Goal: Transaction & Acquisition: Purchase product/service

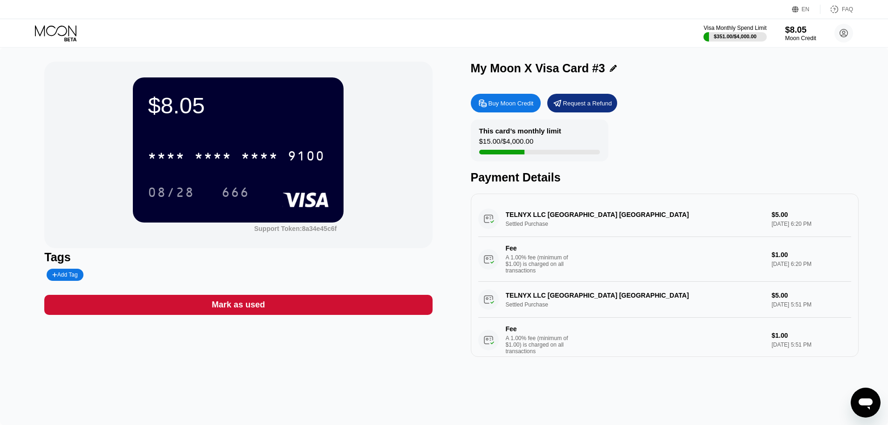
click at [791, 30] on div "$8.05" at bounding box center [800, 30] width 31 height 10
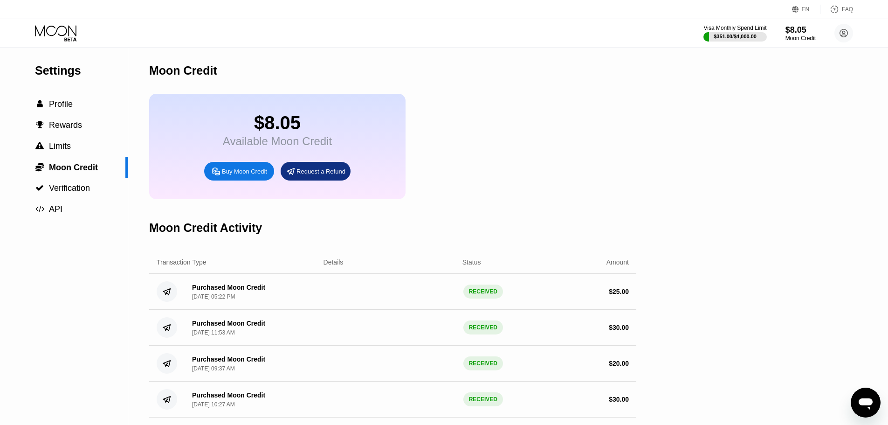
click at [246, 175] on div "Buy Moon Credit" at bounding box center [244, 171] width 45 height 8
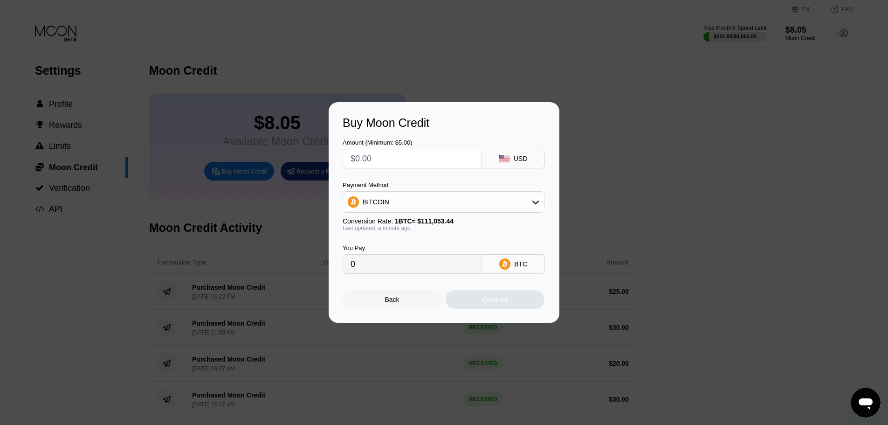
click at [404, 195] on div "BITCOIN" at bounding box center [443, 201] width 201 height 19
click at [395, 253] on div "USDT on TRON" at bounding box center [443, 248] width 196 height 19
type input "0.00"
click at [393, 160] on input "text" at bounding box center [412, 158] width 124 height 19
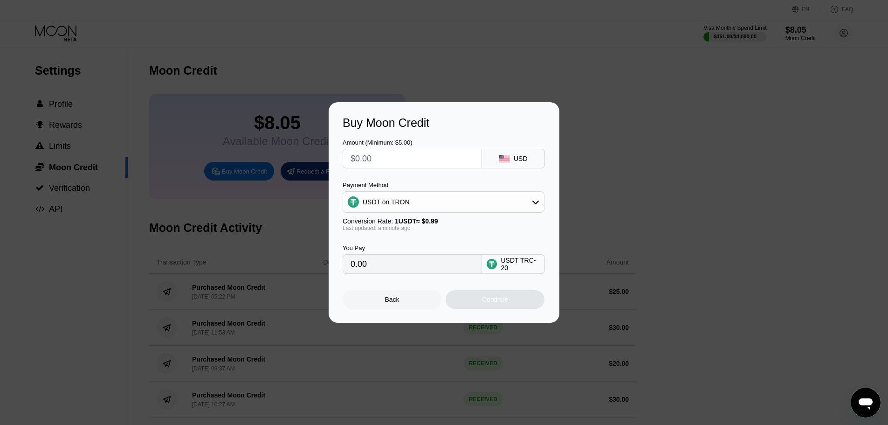
type input "$1"
type input "1.01"
type input "$13"
type input "13.13"
type input "$13"
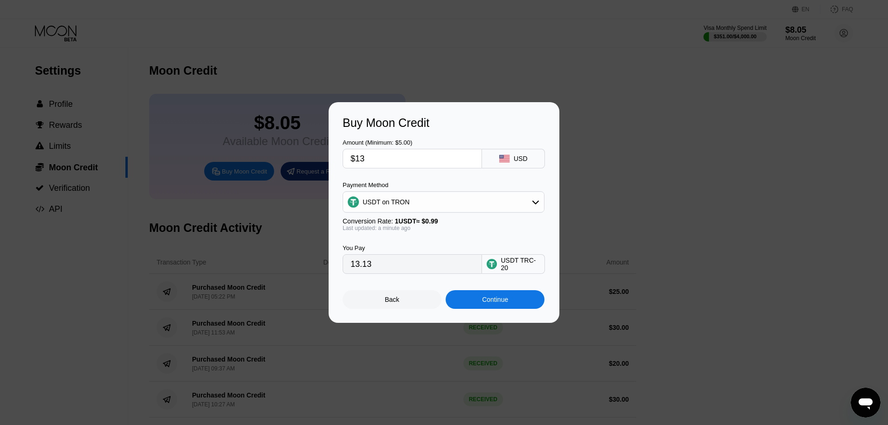
click at [498, 303] on div "Continue" at bounding box center [495, 298] width 26 height 7
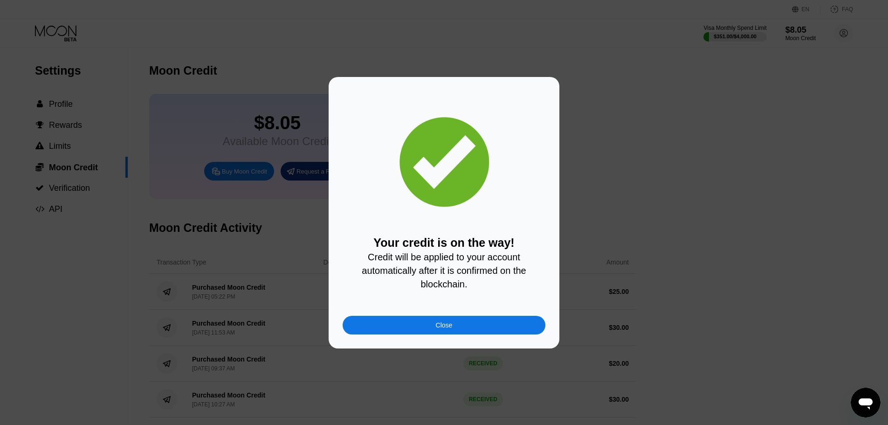
click at [441, 329] on div "Close" at bounding box center [444, 324] width 17 height 7
